Goal: Obtain resource: Download file/media

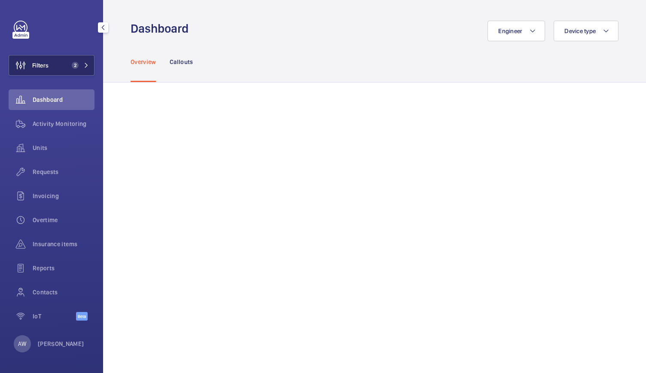
click at [76, 69] on button "Filters 2" at bounding box center [52, 65] width 86 height 21
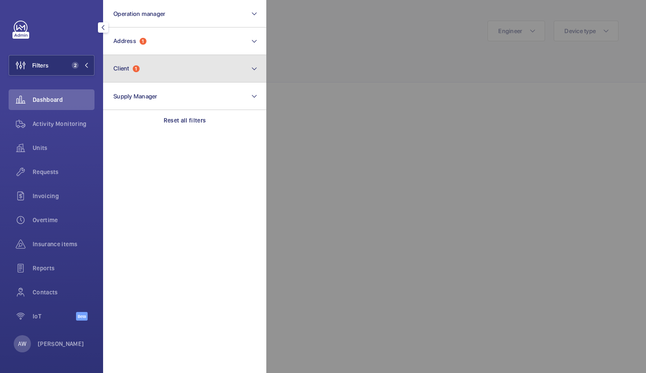
click at [149, 61] on button "Client 1" at bounding box center [184, 68] width 163 height 27
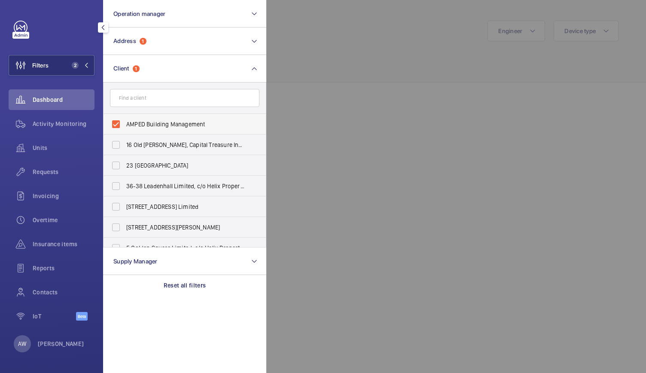
click at [117, 124] on label "AMPED Building Management" at bounding box center [177, 124] width 149 height 21
click at [117, 124] on input "AMPED Building Management" at bounding box center [115, 124] width 17 height 17
checkbox input "false"
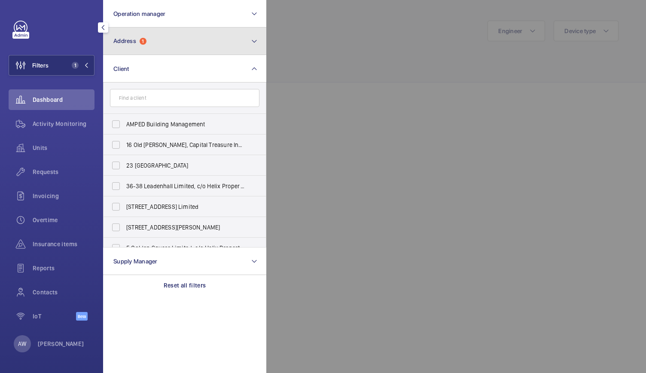
click at [156, 36] on button "Address 1" at bounding box center [184, 40] width 163 height 27
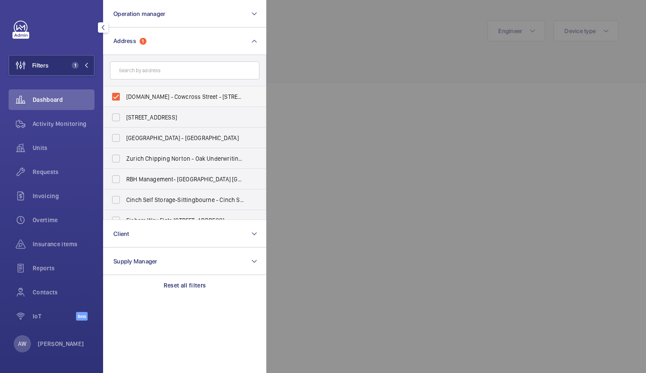
click at [117, 97] on label "[DOMAIN_NAME] - Cowcross Street - [STREET_ADDRESS]" at bounding box center [177, 96] width 149 height 21
click at [117, 97] on input "[DOMAIN_NAME] - Cowcross Street - [STREET_ADDRESS]" at bounding box center [115, 96] width 17 height 17
checkbox input "false"
click at [127, 78] on input "text" at bounding box center [184, 70] width 149 height 18
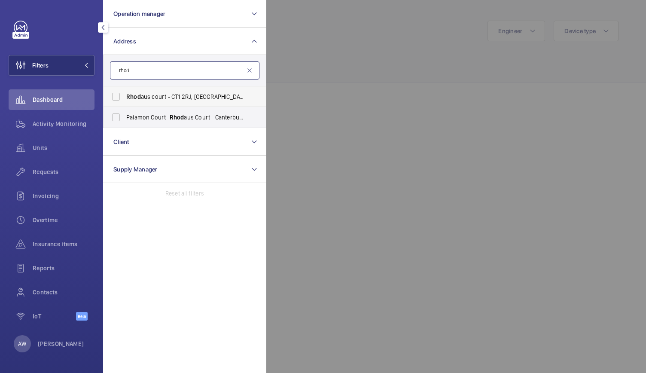
type input "rhod"
click at [135, 99] on span "Rhod" at bounding box center [133, 96] width 15 height 7
click at [125, 99] on input "Rhod aus court - CT1 [GEOGRAPHIC_DATA] 2RJ" at bounding box center [115, 96] width 17 height 17
checkbox input "true"
click at [330, 86] on div at bounding box center [589, 186] width 646 height 373
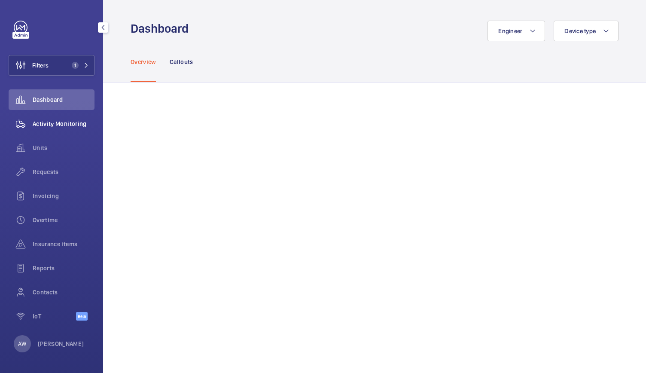
click at [76, 124] on span "Activity Monitoring" at bounding box center [64, 123] width 62 height 9
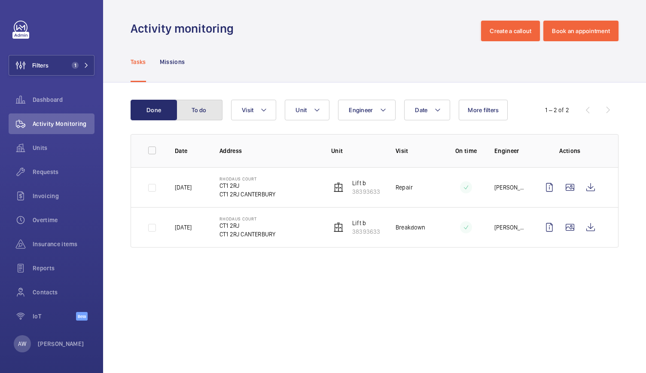
click at [208, 105] on button "To do" at bounding box center [199, 110] width 46 height 21
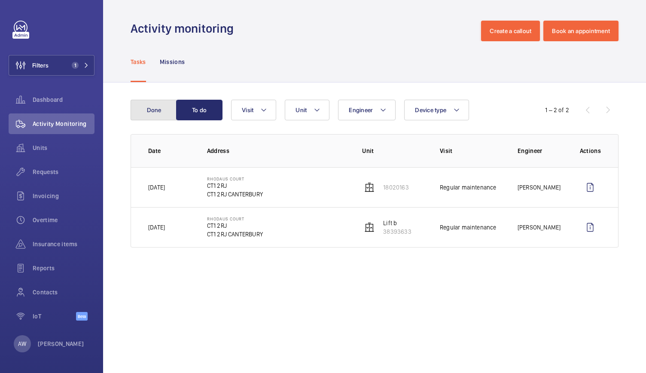
click at [149, 107] on button "Done" at bounding box center [154, 110] width 46 height 21
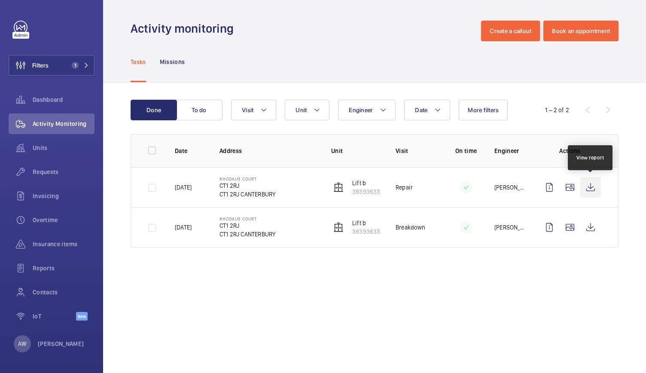
click at [591, 184] on wm-front-icon-button at bounding box center [590, 187] width 21 height 21
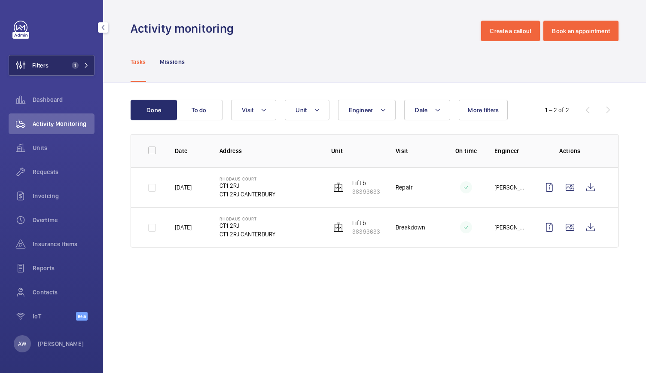
click at [76, 74] on button "Filters 1" at bounding box center [52, 65] width 86 height 21
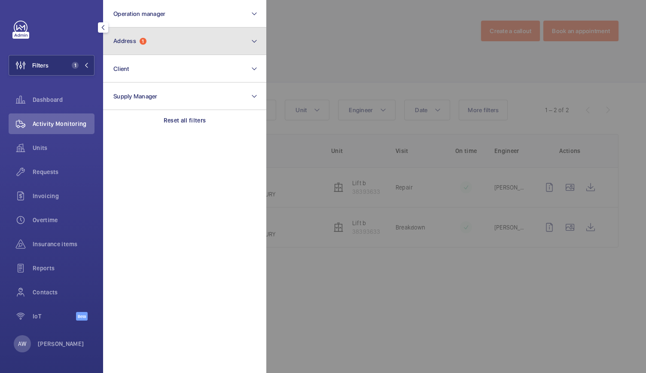
click at [148, 37] on button "Address 1" at bounding box center [184, 40] width 163 height 27
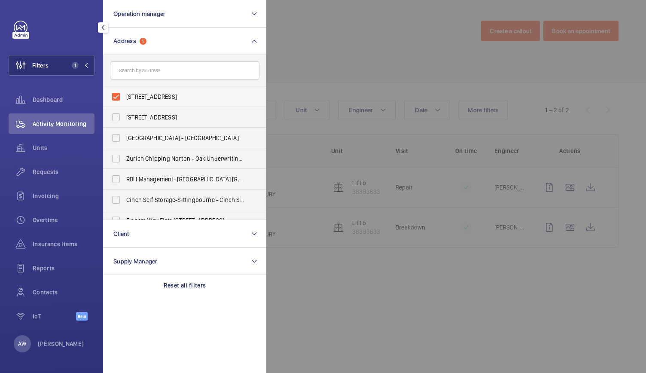
click at [116, 97] on label "[STREET_ADDRESS]" at bounding box center [177, 96] width 149 height 21
click at [116, 97] on input "[STREET_ADDRESS]" at bounding box center [115, 96] width 17 height 17
checkbox input "false"
click at [132, 73] on input "text" at bounding box center [184, 70] width 149 height 18
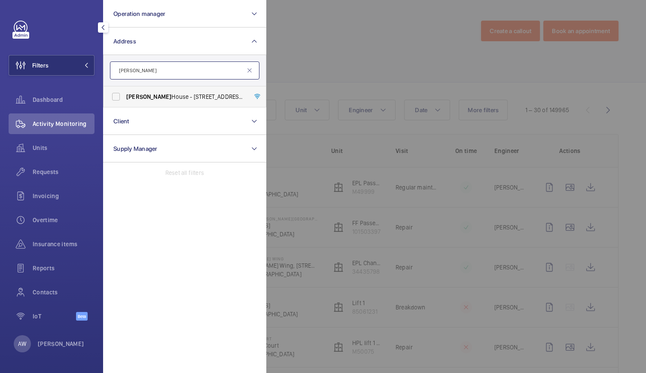
type input "[PERSON_NAME]"
click at [146, 96] on span "[PERSON_NAME] House - [STREET_ADDRESS][PERSON_NAME]" at bounding box center [185, 96] width 118 height 9
click at [125, 96] on input "[PERSON_NAME] House - [STREET_ADDRESS][PERSON_NAME]" at bounding box center [115, 96] width 17 height 17
checkbox input "true"
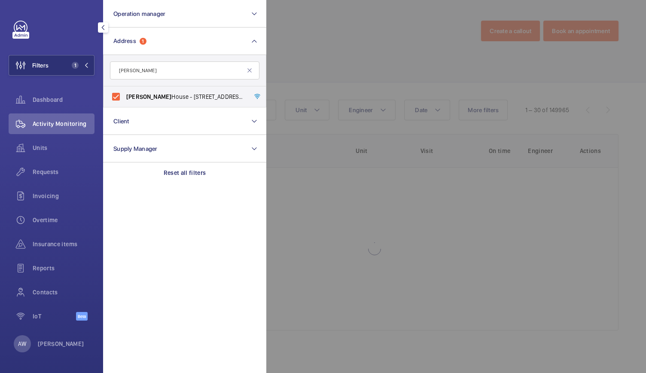
click at [339, 39] on div at bounding box center [589, 186] width 646 height 373
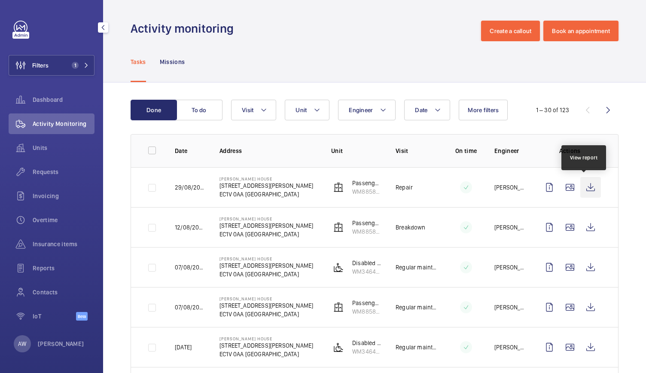
click at [584, 186] on wm-front-icon-button at bounding box center [590, 187] width 21 height 21
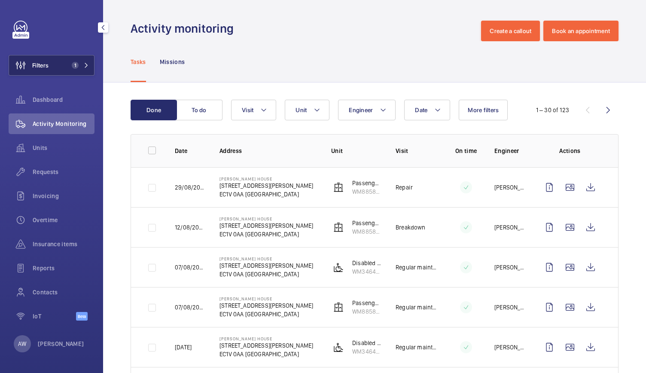
click at [78, 55] on button "Filters 1" at bounding box center [52, 65] width 86 height 21
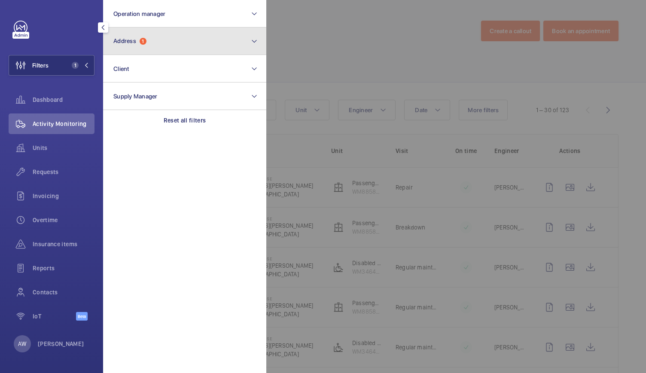
click at [168, 42] on button "Address 1" at bounding box center [184, 40] width 163 height 27
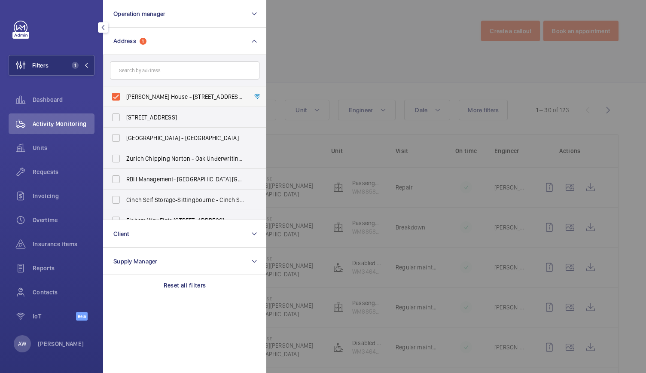
click at [116, 100] on label "[PERSON_NAME] House - [STREET_ADDRESS][PERSON_NAME]" at bounding box center [177, 96] width 149 height 21
click at [116, 100] on input "[PERSON_NAME] House - [STREET_ADDRESS][PERSON_NAME]" at bounding box center [115, 96] width 17 height 17
checkbox input "false"
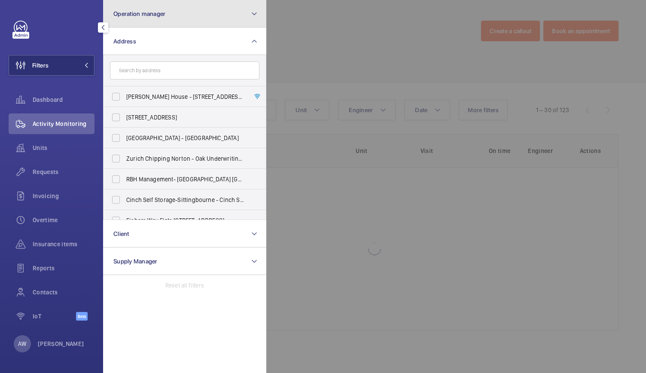
click at [180, 14] on button "Operation manager" at bounding box center [184, 13] width 163 height 27
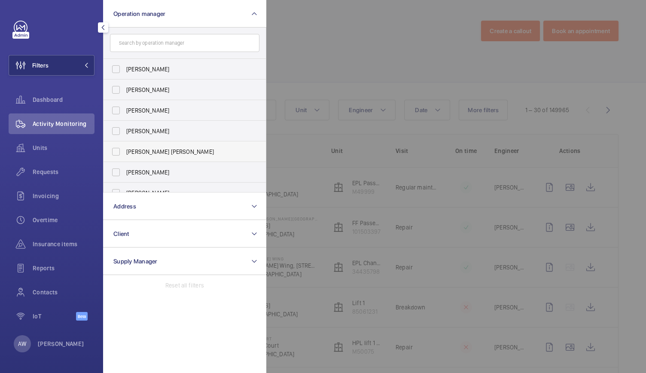
scroll to position [32, 0]
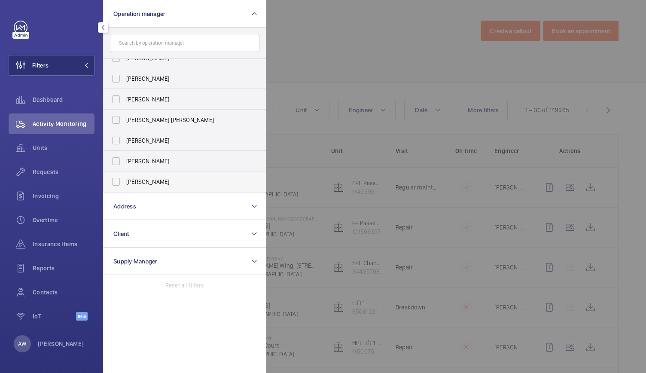
click at [147, 180] on span "[PERSON_NAME]" at bounding box center [185, 181] width 118 height 9
click at [125, 180] on input "[PERSON_NAME]" at bounding box center [115, 181] width 17 height 17
checkbox input "true"
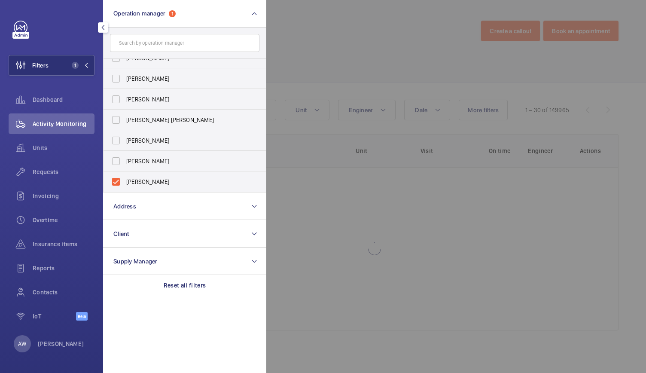
click at [365, 26] on div at bounding box center [589, 186] width 646 height 373
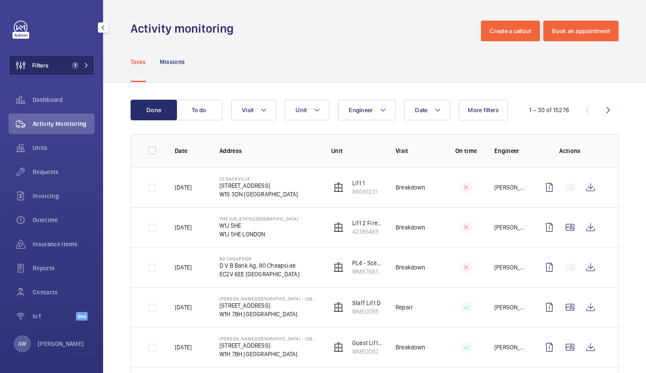
click at [73, 66] on span "1" at bounding box center [75, 65] width 7 height 7
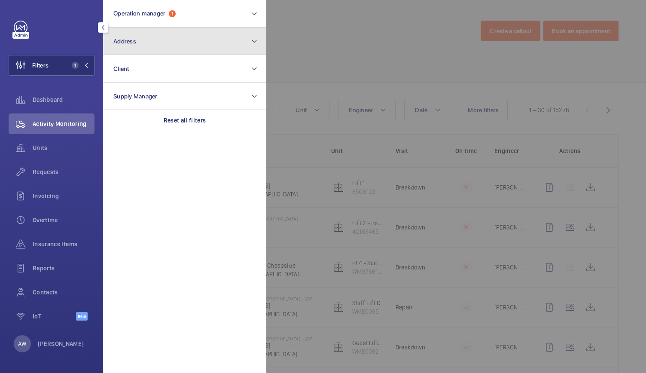
click at [155, 46] on button "Address" at bounding box center [184, 40] width 163 height 27
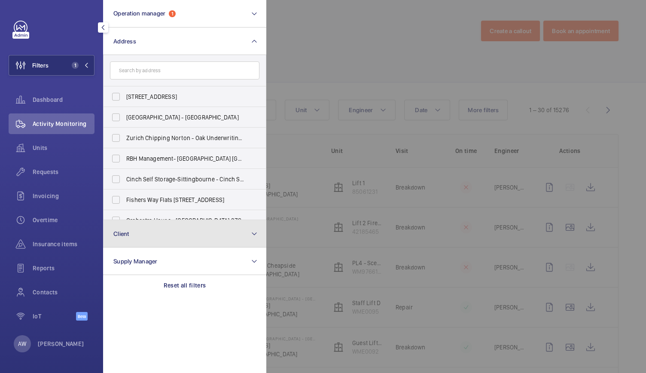
click at [172, 227] on button "Client" at bounding box center [184, 233] width 163 height 27
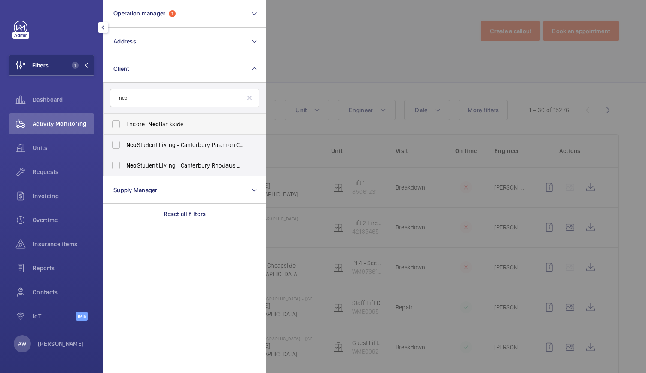
type input "neo"
click at [148, 126] on span "Encore - Neo Bankside" at bounding box center [185, 124] width 118 height 9
click at [125, 126] on input "Encore - Neo Bankside" at bounding box center [115, 124] width 17 height 17
checkbox input "true"
click at [342, 70] on div at bounding box center [589, 186] width 646 height 373
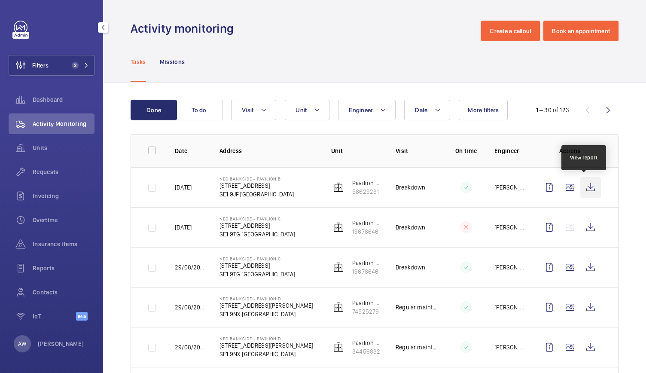
click at [581, 189] on wm-front-icon-button at bounding box center [590, 187] width 21 height 21
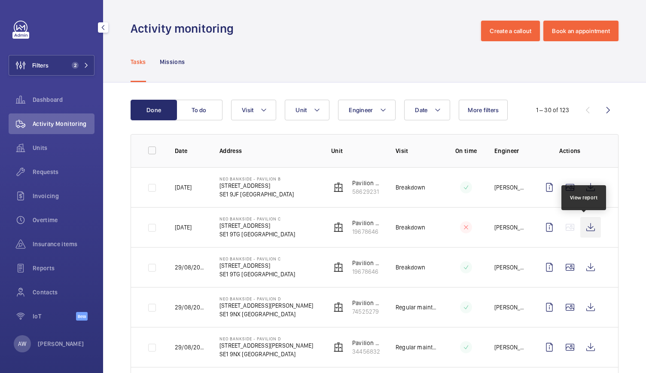
click at [583, 230] on wm-front-icon-button at bounding box center [590, 227] width 21 height 21
click at [75, 173] on span "Requests" at bounding box center [64, 171] width 62 height 9
